Goal: Find specific page/section: Find specific page/section

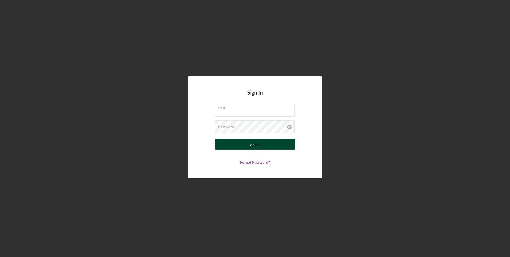
type input "[EMAIL_ADDRESS][DOMAIN_NAME]"
click at [251, 143] on button "Sign In" at bounding box center [255, 144] width 80 height 11
